Goal: Task Accomplishment & Management: Manage account settings

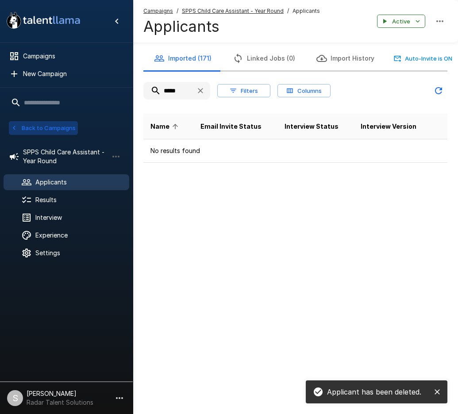
click at [63, 130] on button "Back to Campaigns" at bounding box center [43, 128] width 69 height 14
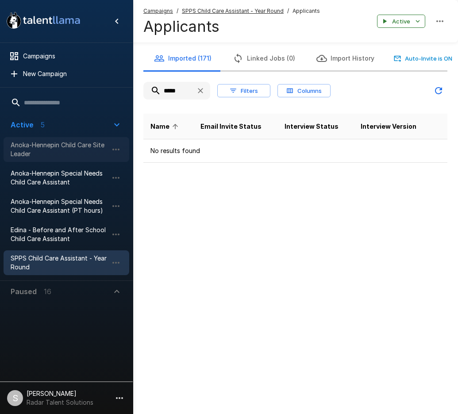
click at [54, 146] on span "Anoka-Hennepin Child Care Site Leader" at bounding box center [59, 150] width 97 height 18
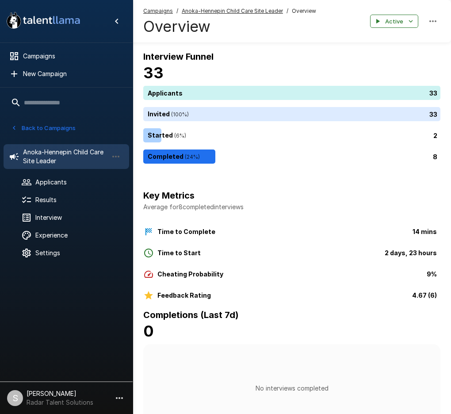
click at [37, 127] on button "Back to Campaigns" at bounding box center [43, 128] width 69 height 14
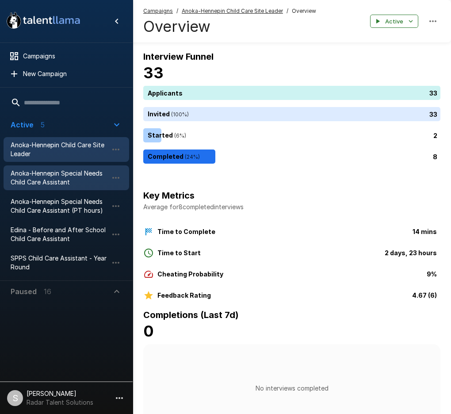
click at [52, 177] on span "Anoka-Hennepin Special Needs Child Care Assistant" at bounding box center [59, 178] width 97 height 18
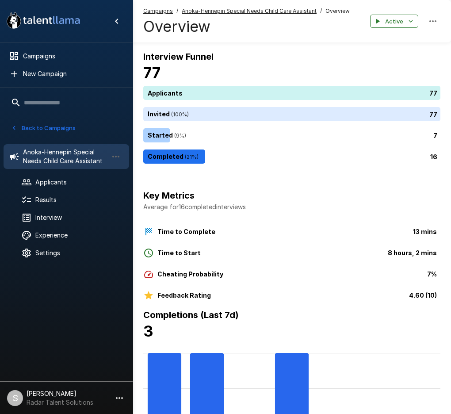
click at [55, 127] on button "Back to Campaigns" at bounding box center [43, 128] width 69 height 14
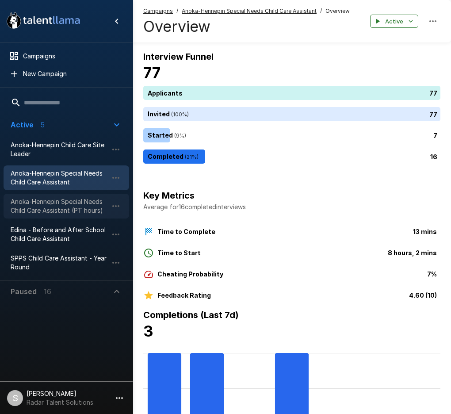
drag, startPoint x: 52, startPoint y: 201, endPoint x: 27, endPoint y: 203, distance: 24.9
click at [51, 201] on span "Anoka-Hennepin Special Needs Child Care Assistant (PT hours)" at bounding box center [59, 206] width 97 height 18
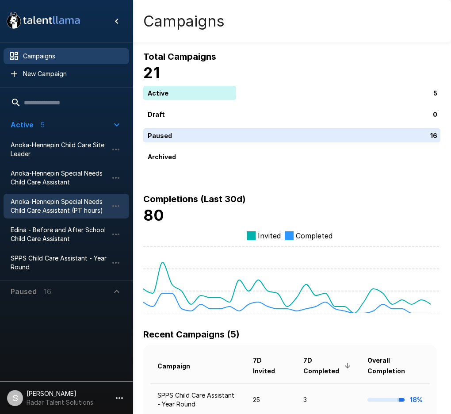
click at [58, 205] on span "Anoka-Hennepin Special Needs Child Care Assistant (PT hours)" at bounding box center [59, 206] width 97 height 18
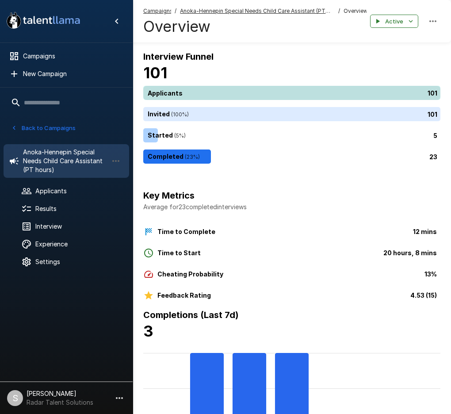
click at [196, 95] on div "101" at bounding box center [293, 93] width 301 height 14
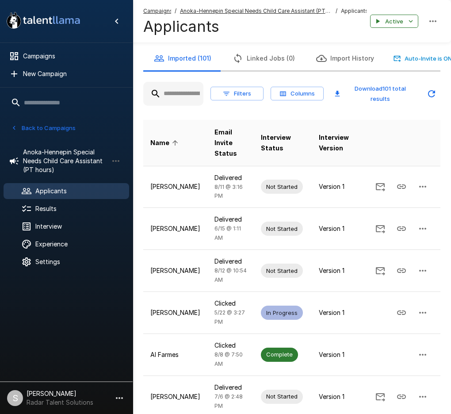
click at [180, 94] on input "text" at bounding box center [173, 94] width 60 height 16
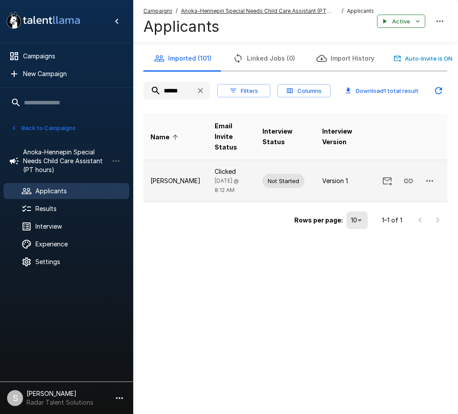
type input "******"
click at [428, 176] on icon "button" at bounding box center [429, 181] width 11 height 11
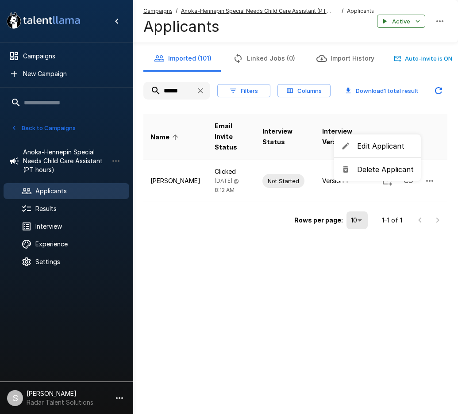
click at [390, 171] on span "Delete Applicant" at bounding box center [385, 169] width 57 height 11
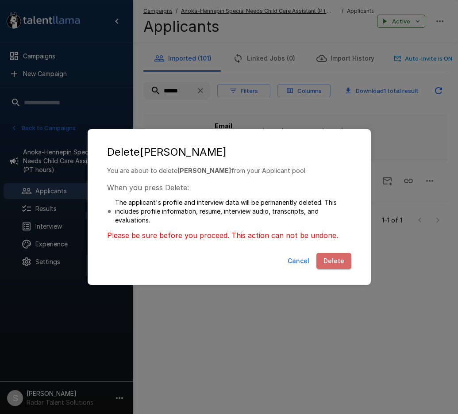
click at [330, 255] on button "Delete" at bounding box center [333, 261] width 35 height 16
